Goal: Find specific fact: Find specific fact

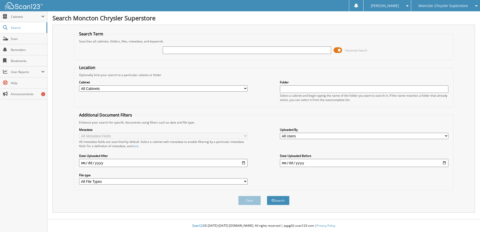
click at [175, 51] on input "text" at bounding box center [247, 50] width 168 height 8
type input "508104"
click at [337, 50] on span at bounding box center [337, 50] width 9 height 8
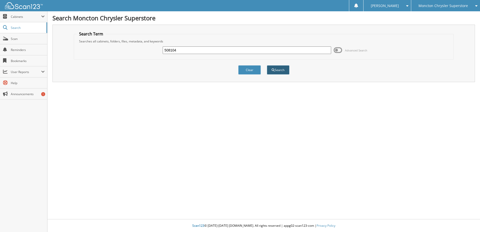
click at [275, 68] on button "Search" at bounding box center [278, 69] width 23 height 9
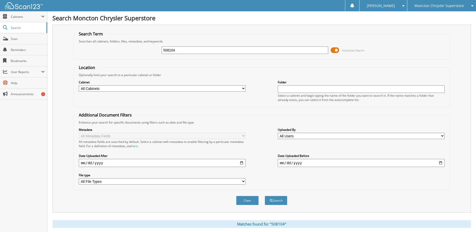
drag, startPoint x: 334, startPoint y: 50, endPoint x: 331, endPoint y: 51, distance: 2.8
click at [331, 51] on span at bounding box center [335, 50] width 9 height 8
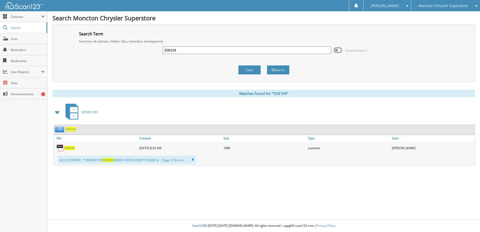
click at [71, 148] on span "508104" at bounding box center [69, 148] width 11 height 4
